Goal: Communication & Community: Answer question/provide support

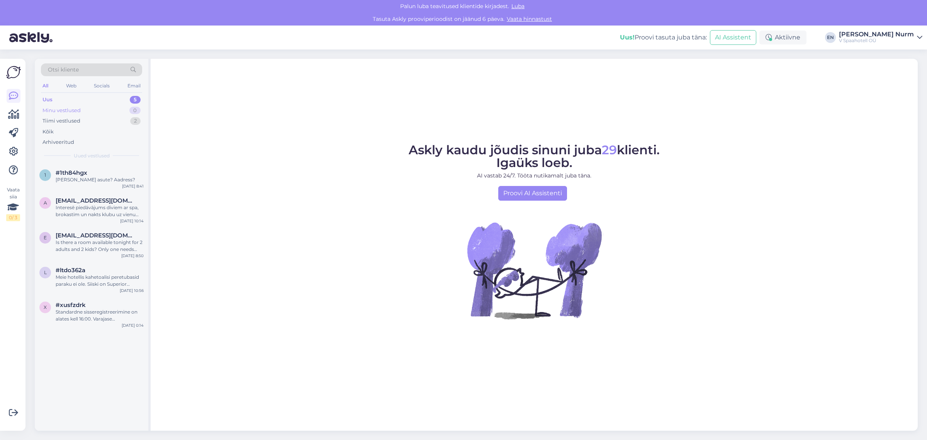
click at [53, 111] on div "Minu vestlused" at bounding box center [61, 111] width 38 height 8
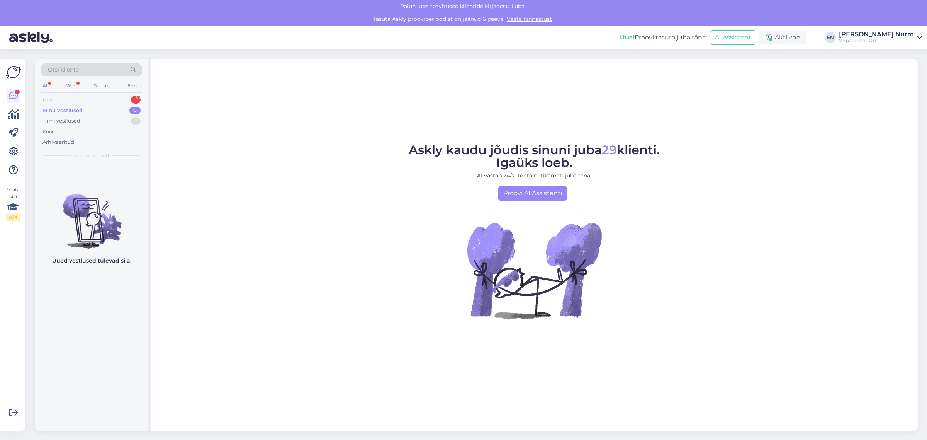
click at [49, 100] on div "Uus" at bounding box center [47, 100] width 10 height 8
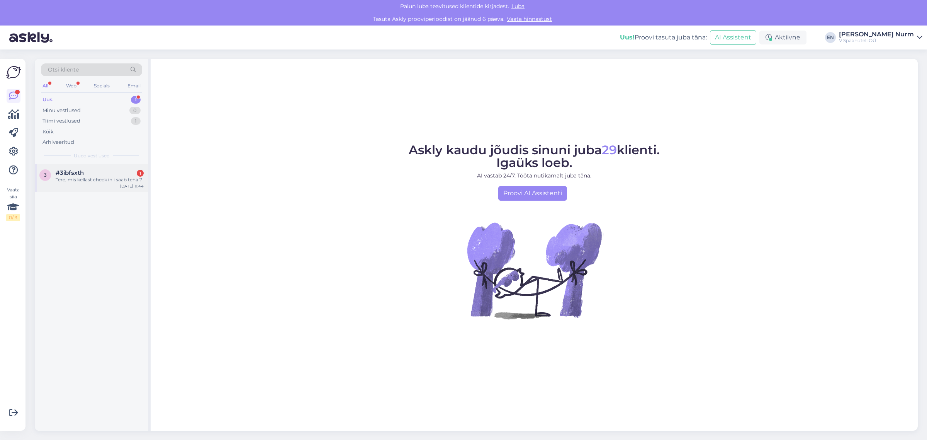
click at [100, 178] on div "Tere, mis kellast check in i saab teha ?" at bounding box center [100, 179] width 88 height 7
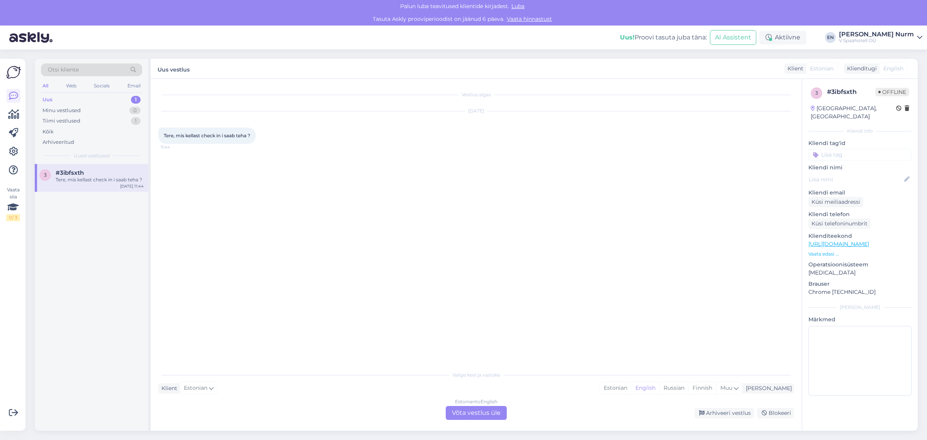
click at [472, 409] on div "Estonian to English Võta vestlus üle" at bounding box center [476, 413] width 61 height 14
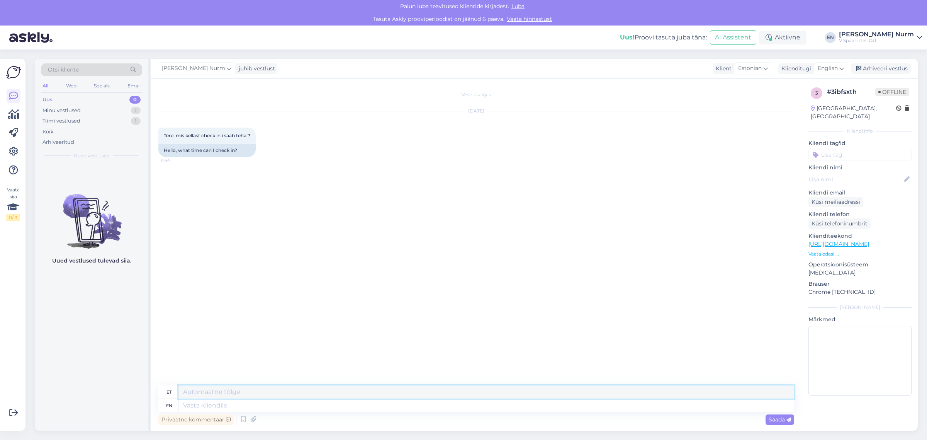
click at [209, 396] on textarea at bounding box center [486, 391] width 616 height 13
click at [209, 391] on textarea at bounding box center [486, 391] width 616 height 13
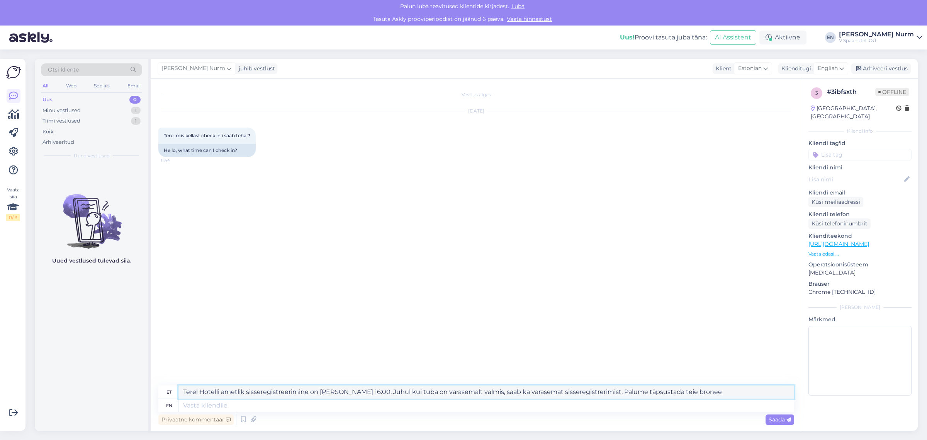
drag, startPoint x: 680, startPoint y: 393, endPoint x: 583, endPoint y: 393, distance: 97.0
click at [583, 393] on textarea "Tere! Hotelli ametlik sisseregistreerimine on [PERSON_NAME] 16:00. Juhul kui tu…" at bounding box center [486, 391] width 616 height 13
drag, startPoint x: 679, startPoint y: 389, endPoint x: 600, endPoint y: 381, distance: 79.6
click at [583, 391] on textarea "Tere! Hotelli ametlik sisseregistreerimine on [PERSON_NAME] 16:00. Juhul kui tu…" at bounding box center [486, 391] width 616 height 13
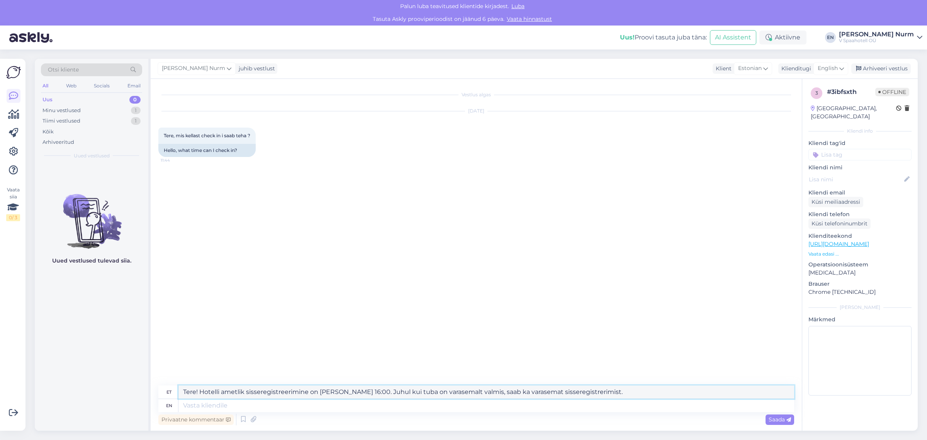
drag, startPoint x: 588, startPoint y: 392, endPoint x: 109, endPoint y: 389, distance: 478.6
click at [109, 389] on div "Otsi kliente All Web Socials Email Uus 0 Minu vestlused 1 Tiimi vestlused 1 Kõi…" at bounding box center [476, 245] width 883 height 372
type textarea "Tere! Hotelli ametlik sisseregistreerimine on [PERSON_NAME] 16:00. Juhul kui tu…"
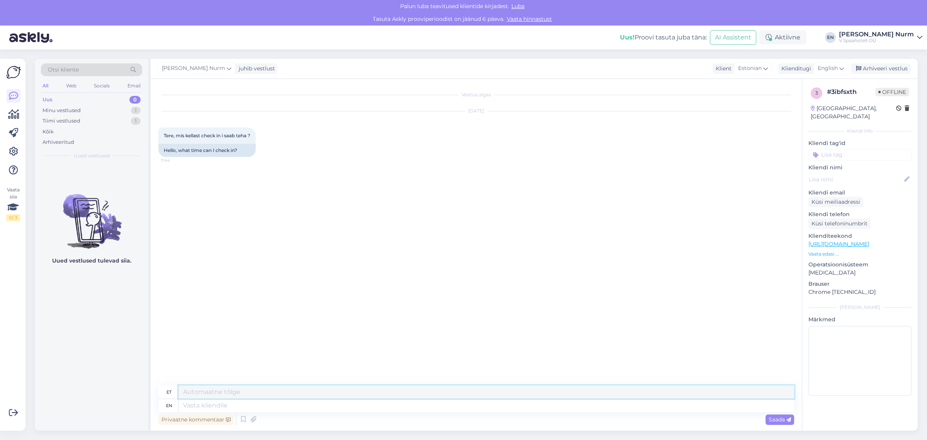
paste textarea "Hotelli ametlik sisseregistreerimise aeg on alates [PERSON_NAME] 16:00. Kui tub…"
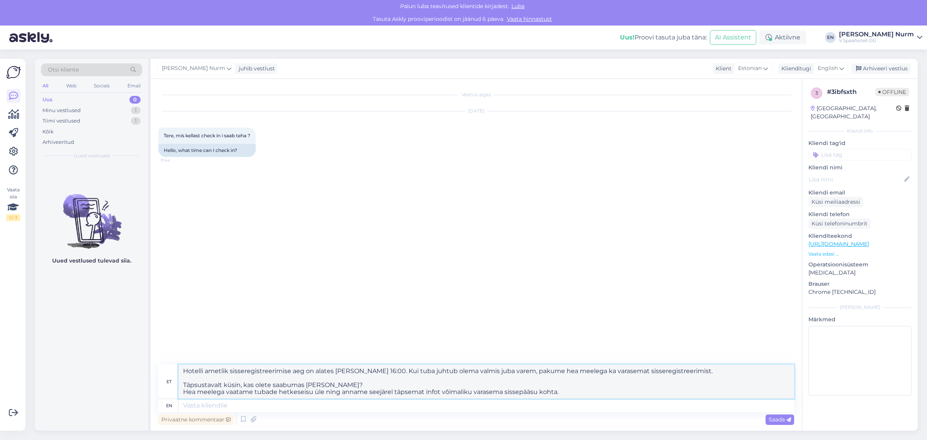
click at [184, 371] on textarea "Hotelli ametlik sisseregistreerimise aeg on alates [PERSON_NAME] 16:00. Kui tub…" at bounding box center [486, 381] width 616 height 34
drag, startPoint x: 567, startPoint y: 393, endPoint x: 135, endPoint y: 339, distance: 434.9
click at [132, 342] on div "Otsi kliente All Web Socials Email Uus 0 Minu vestlused 1 Tiimi vestlused 1 Kõi…" at bounding box center [476, 245] width 883 height 372
paste textarea "Tere!"
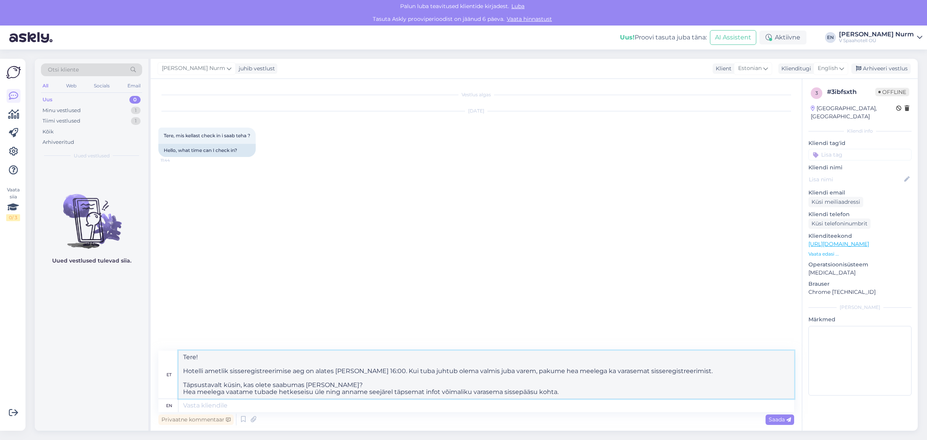
click at [334, 386] on textarea "Tere! Hotelli ametlik sisseregistreerimise aeg on alates [PERSON_NAME] 16:00. K…" at bounding box center [486, 374] width 616 height 48
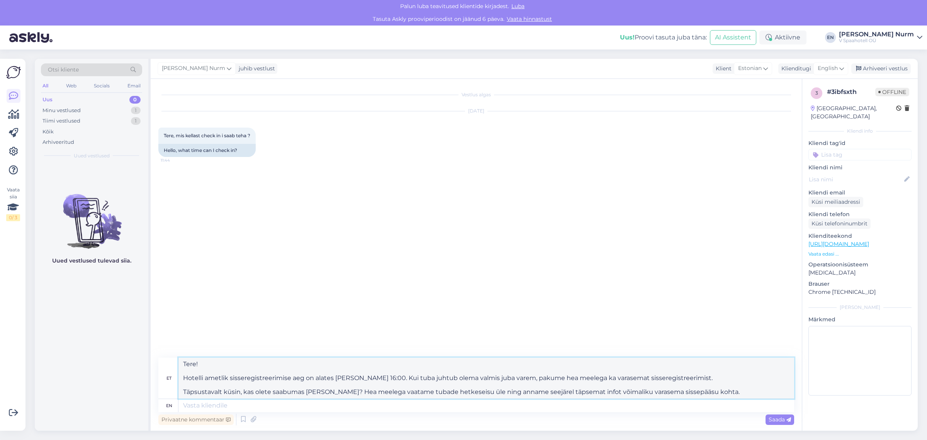
click at [711, 392] on textarea "Tere! Hotelli ametlik sisseregistreerimise aeg on alates [PERSON_NAME] 16:00. K…" at bounding box center [486, 377] width 616 height 41
drag, startPoint x: 677, startPoint y: 391, endPoint x: 646, endPoint y: 391, distance: 31.7
click at [645, 390] on textarea "Tere! Hotelli ametlik sisseregistreerimise aeg on alates [PERSON_NAME] 16:00. K…" at bounding box center [486, 377] width 616 height 41
type textarea "Tere! Hotelli ametlik sisseregistreerimise aeg on alates [PERSON_NAME] 16:00. K…"
click at [776, 418] on span "Saada" at bounding box center [780, 419] width 22 height 7
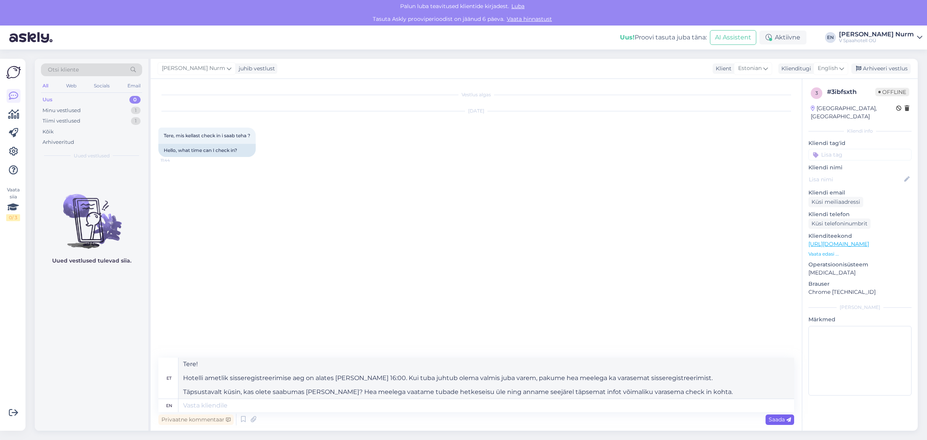
click at [780, 420] on span "Saada" at bounding box center [780, 419] width 22 height 7
drag, startPoint x: 695, startPoint y: 389, endPoint x: 140, endPoint y: 348, distance: 556.2
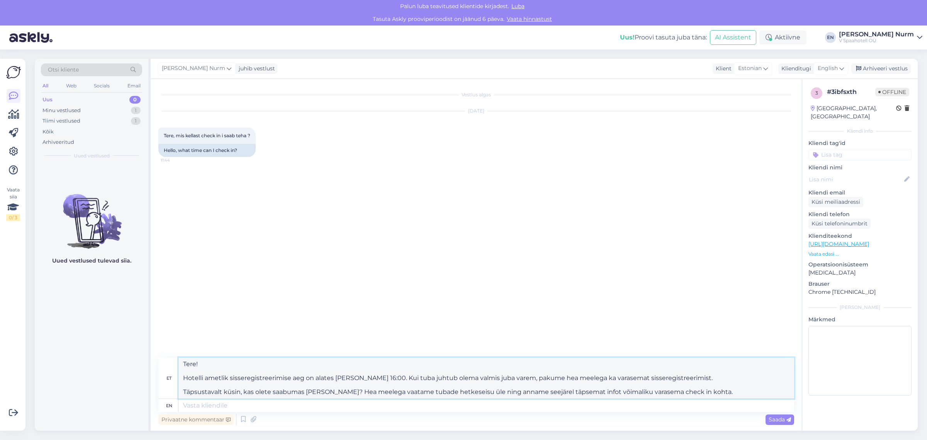
click at [140, 348] on div "Otsi kliente All Web Socials Email Uus 0 Minu vestlused 1 Tiimi vestlused 1 Kõi…" at bounding box center [476, 245] width 883 height 372
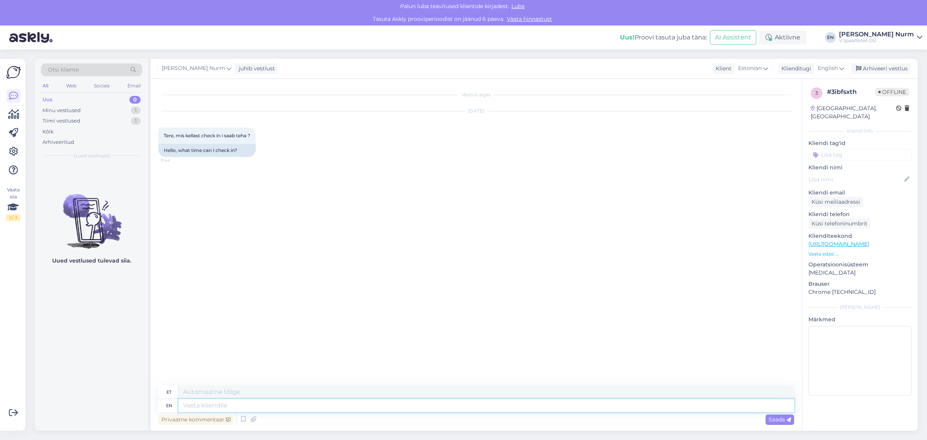
click at [190, 408] on textarea at bounding box center [486, 405] width 616 height 13
paste textarea "Tere! Hotelli ametlik sisseregistreerimise aeg on alates [PERSON_NAME] 16:00. K…"
type textarea "Tere! Hotelli ametlik sisseregistreerimise aeg on alates [PERSON_NAME] 16:00. K…"
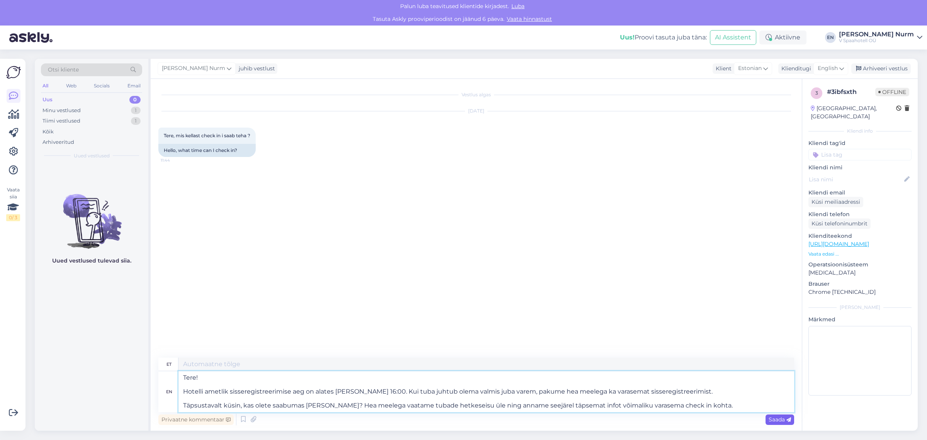
type textarea "Tere! Hotelli ametlik sisseregistreerimine on alates [PERSON_NAME] 16:00. Kui j…"
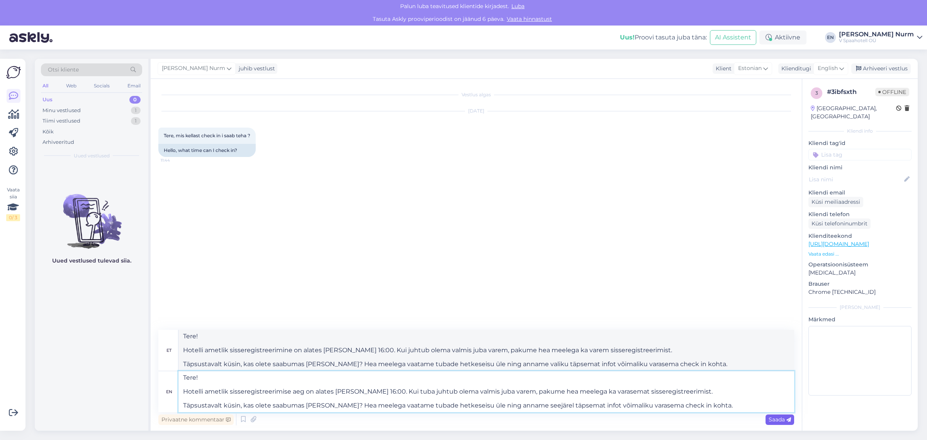
type textarea "Tere! Hotelli ametlik sisseregistreerimise aeg on alates [PERSON_NAME] 16:00. K…"
click at [783, 420] on span "Saada" at bounding box center [780, 419] width 22 height 7
click at [783, 420] on div "Vestlus algas [DATE] Tere, mis kellast check in i saab teha ? 11:44 Hello, what…" at bounding box center [476, 255] width 651 height 352
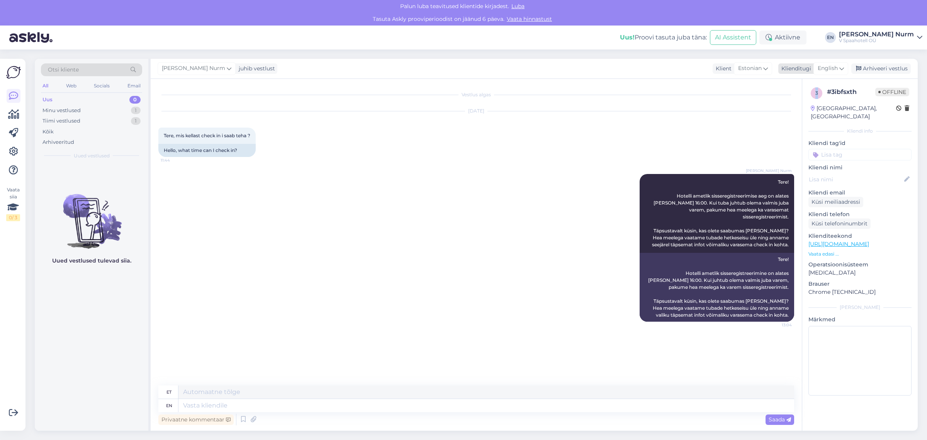
click at [834, 66] on span "English" at bounding box center [828, 68] width 20 height 8
type input "englis"
click at [796, 104] on link "English" at bounding box center [813, 103] width 85 height 12
click at [634, 244] on button at bounding box center [635, 247] width 5 height 7
click at [620, 255] on link "Teata tõlkeveast" at bounding box center [609, 260] width 56 height 10
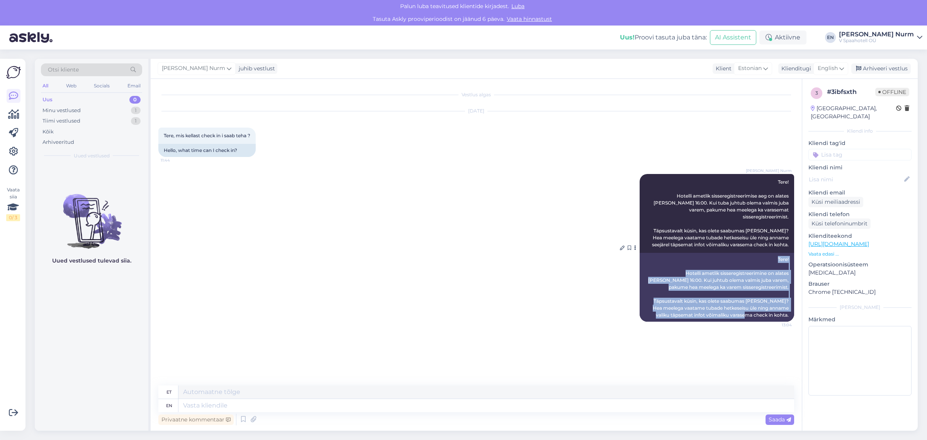
drag, startPoint x: 775, startPoint y: 250, endPoint x: 792, endPoint y: 311, distance: 62.9
click at [792, 311] on div "Tere! Hotelli ametlik sisseregistreerimine on alates [PERSON_NAME] 16:00. Kui j…" at bounding box center [717, 287] width 155 height 69
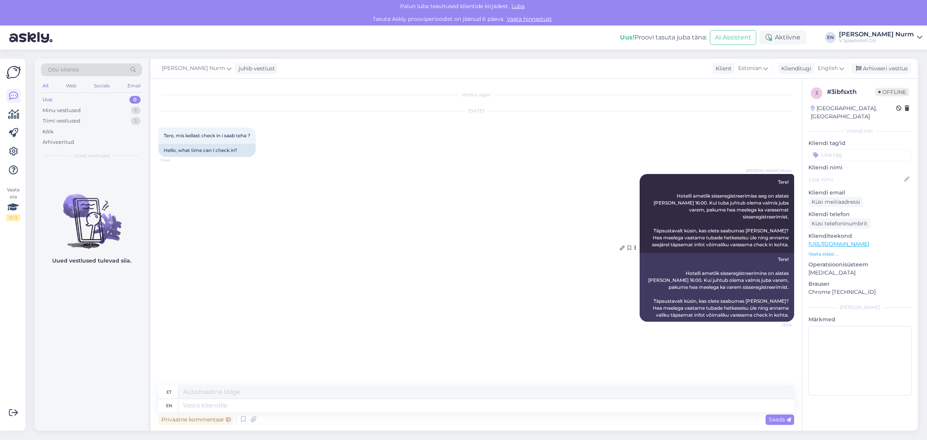
click at [719, 211] on div "[PERSON_NAME] Nurm Tere! Hotelli ametlik sisseregistreerimise aeg on alates [PE…" at bounding box center [717, 213] width 155 height 79
click at [777, 178] on div "[PERSON_NAME] Nurm Tere! Hotelli ametlik sisseregistreerimise aeg on alates [PE…" at bounding box center [717, 213] width 155 height 79
click at [776, 178] on div "[PERSON_NAME] Nurm Tere! Hotelli ametlik sisseregistreerimise aeg on alates [PE…" at bounding box center [717, 213] width 155 height 79
click at [777, 182] on div "[PERSON_NAME] Nurm Tere! Hotelli ametlik sisseregistreerimise aeg on alates [PE…" at bounding box center [717, 213] width 155 height 79
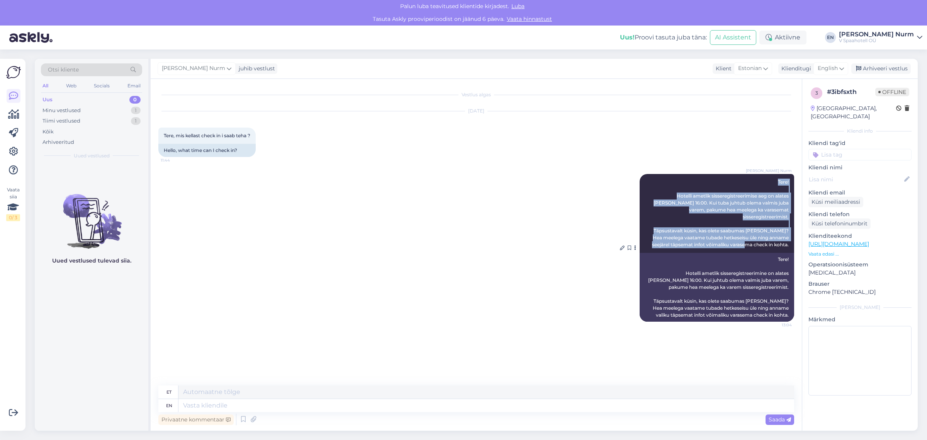
drag, startPoint x: 778, startPoint y: 180, endPoint x: 793, endPoint y: 241, distance: 63.7
click at [793, 241] on div "[PERSON_NAME] Nurm Tere! Hotelli ametlik sisseregistreerimise aeg on alates [PE…" at bounding box center [717, 213] width 155 height 79
copy span "Tere! Hotelli ametlik sisseregistreerimise aeg on alates [PERSON_NAME] 16:00. K…"
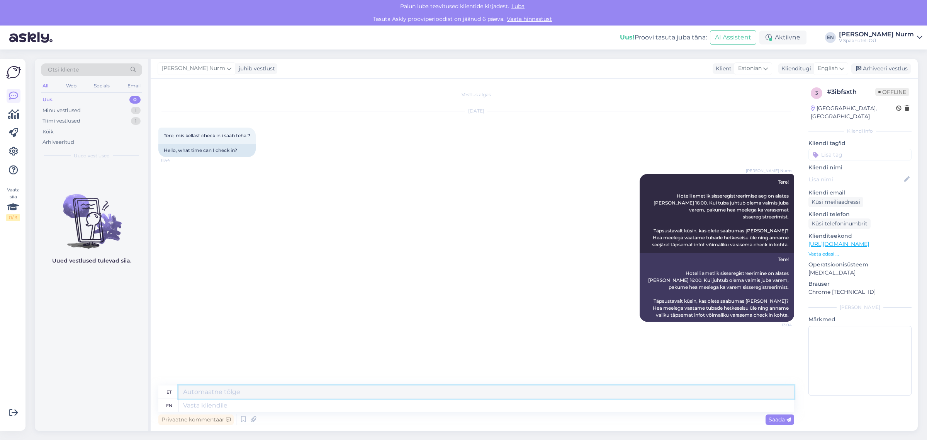
click at [205, 389] on textarea at bounding box center [486, 391] width 616 height 13
click at [202, 403] on textarea at bounding box center [486, 405] width 616 height 13
paste textarea "Tere! Hotelli ametlik sisseregistreerimise aeg on alates [PERSON_NAME] 16:00. K…"
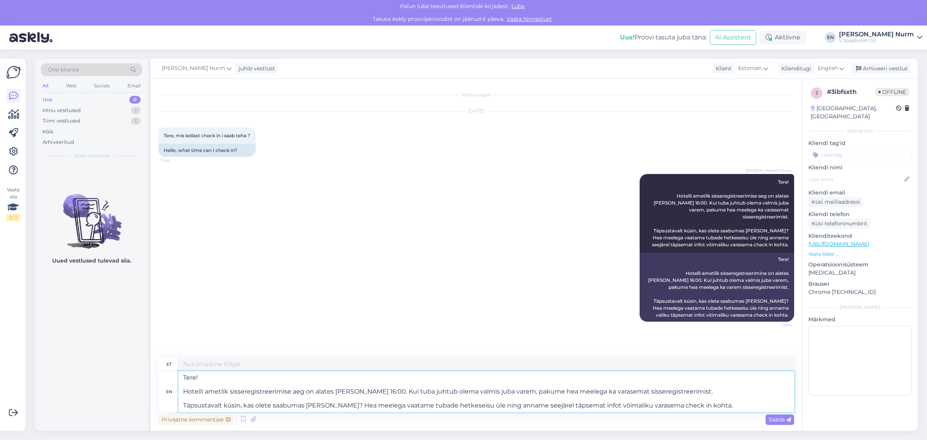
type textarea "Tere! Hotelli ametlik sisseregistreerimise aeg on alates [PERSON_NAME] 16:00. K…"
click at [211, 360] on textarea at bounding box center [486, 363] width 616 height 13
type textarea "Tere! Hotelli ametlik sisseregistreerimine on alates [PERSON_NAME] 16:00. Kui j…"
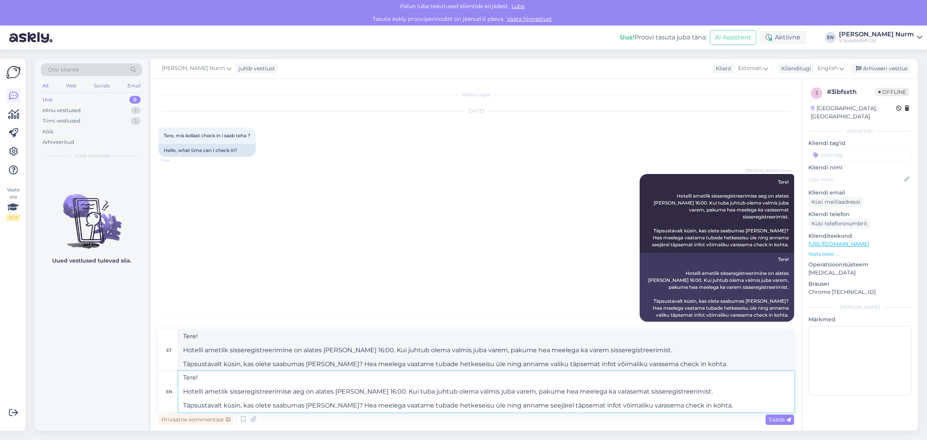
drag, startPoint x: 695, startPoint y: 406, endPoint x: 180, endPoint y: 353, distance: 517.3
click at [180, 353] on div "et Tere! Hotelli ametlik sisseregistreerimine on alates [PERSON_NAME] 16:00. Ku…" at bounding box center [476, 371] width 636 height 82
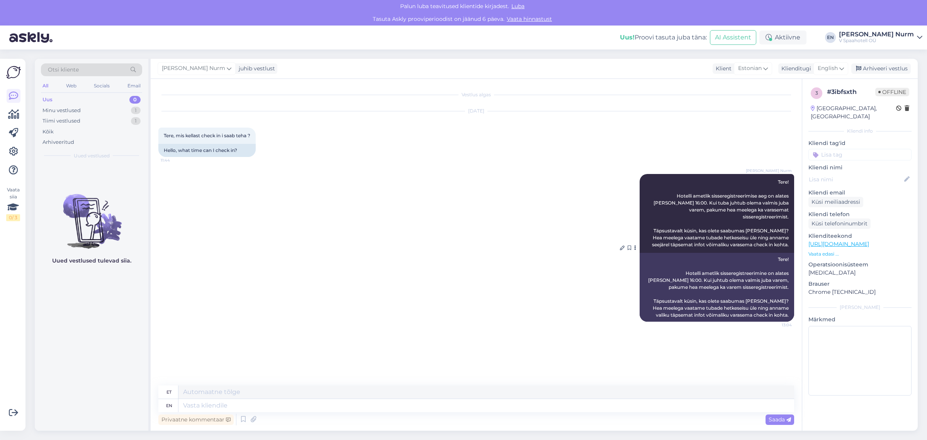
click at [636, 245] on icon at bounding box center [635, 247] width 2 height 5
click at [621, 245] on icon at bounding box center [622, 247] width 5 height 5
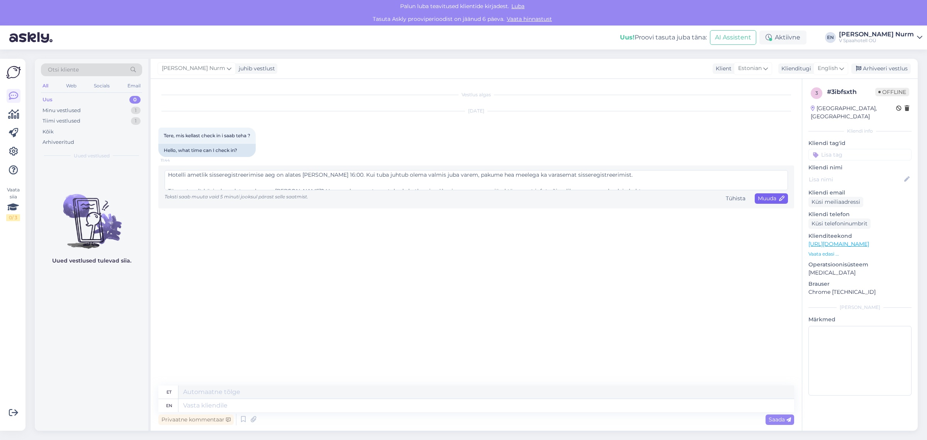
scroll to position [24, 0]
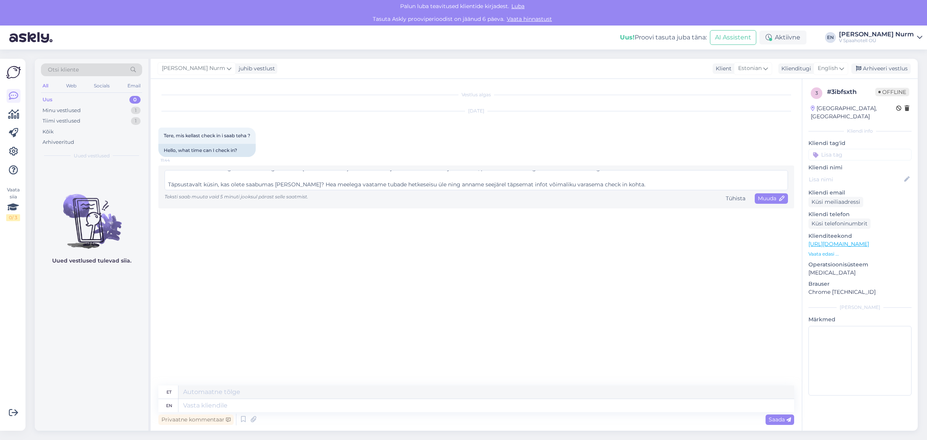
click at [208, 221] on div "Vestlus algas [DATE] Tere, mis kellast check in i saab teha ? 11:44 Hello, what…" at bounding box center [479, 233] width 643 height 292
click at [737, 200] on div "Tühista" at bounding box center [736, 198] width 26 height 10
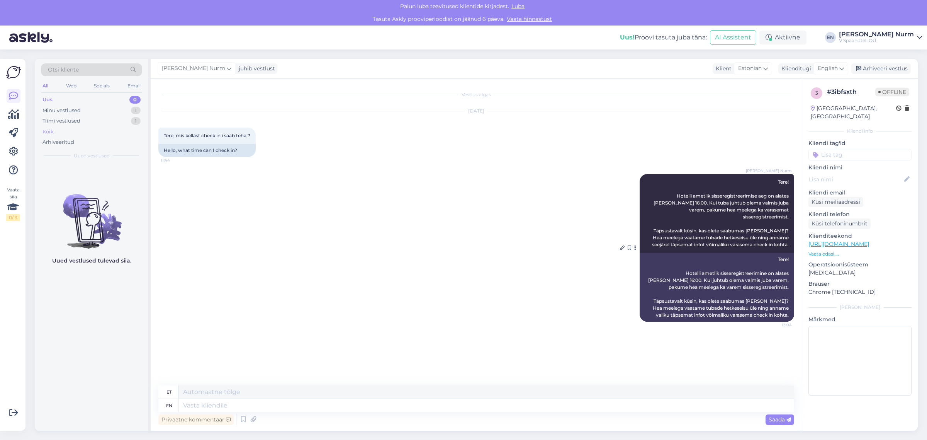
click at [51, 129] on div "Kõik" at bounding box center [47, 132] width 11 height 8
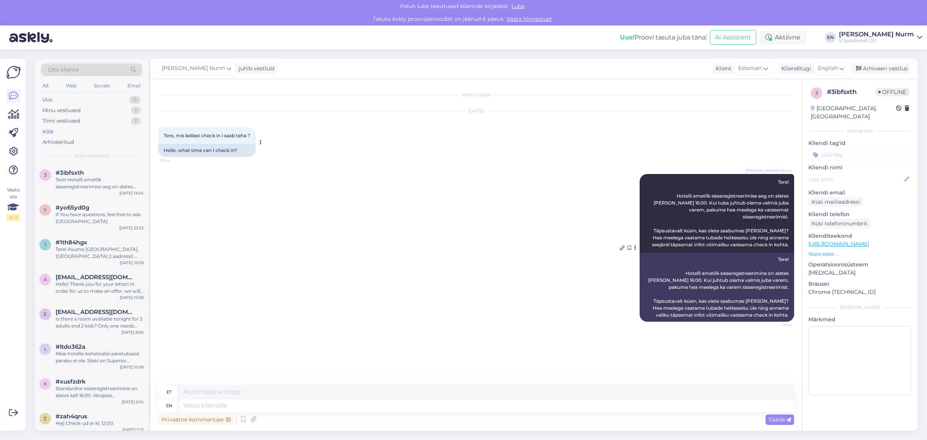
click at [262, 141] on icon at bounding box center [261, 142] width 2 height 5
click at [637, 244] on button at bounding box center [635, 247] width 5 height 7
drag, startPoint x: 374, startPoint y: 241, endPoint x: 377, endPoint y: 236, distance: 6.4
click at [375, 238] on div "[PERSON_NAME] Nurm Tere! Hotelli ametlik sisseregistreerimise aeg on alates [PE…" at bounding box center [476, 247] width 636 height 165
click at [80, 183] on div "Tere! Hotelli ametlik sisseregistreerimise aeg on alates [PERSON_NAME] 16:00. K…" at bounding box center [100, 183] width 88 height 14
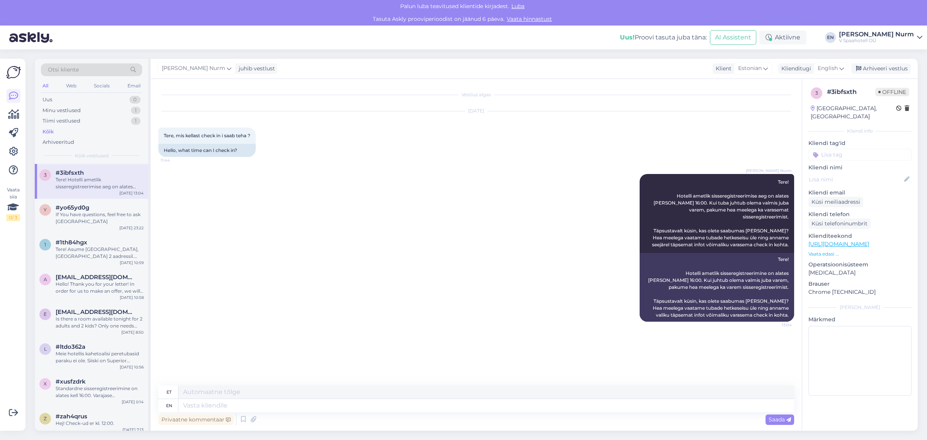
drag, startPoint x: 58, startPoint y: 37, endPoint x: 0, endPoint y: 36, distance: 57.6
click at [0, 36] on div "Uus! Proovi tasuta [PERSON_NAME]: AI Assistent Aktiivne EN [PERSON_NAME] V Spaa…" at bounding box center [463, 37] width 927 height 24
click at [41, 37] on img at bounding box center [30, 37] width 43 height 24
click at [123, 40] on div "Uus! Proovi tasuta [PERSON_NAME]: AI Assistent Aktiivne EN [PERSON_NAME] V Spaa…" at bounding box center [463, 37] width 927 height 24
